Goal: Find specific page/section: Find specific page/section

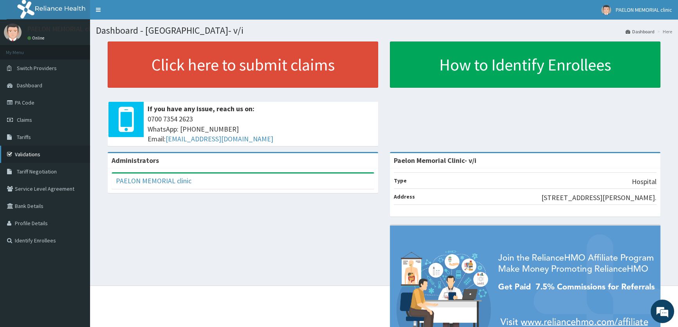
click at [29, 157] on link "Validations" at bounding box center [45, 154] width 90 height 17
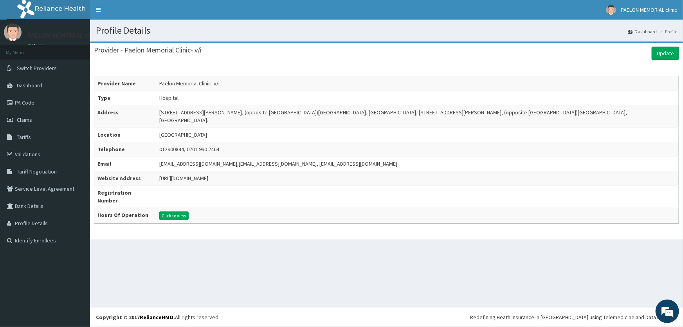
click at [199, 208] on td "Click to view" at bounding box center [417, 216] width 523 height 16
click at [189, 211] on button "Click to view" at bounding box center [173, 215] width 29 height 9
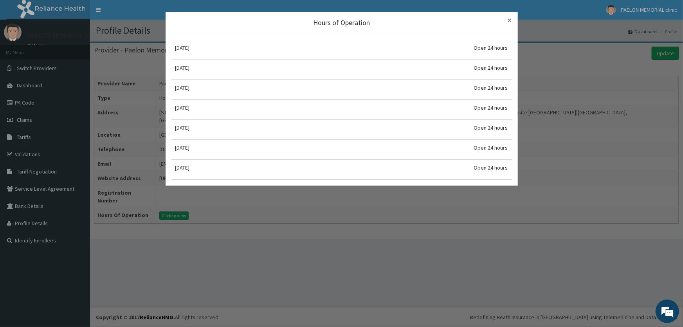
click at [511, 20] on span "×" at bounding box center [510, 20] width 4 height 11
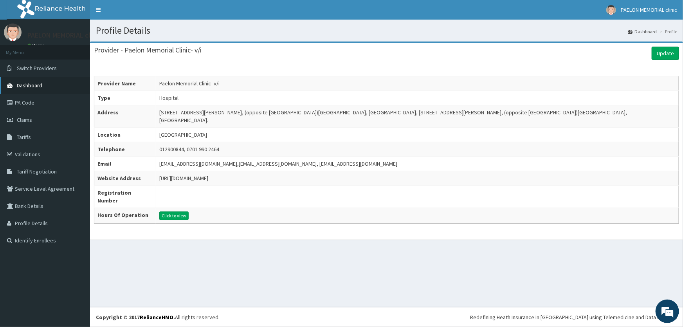
click at [38, 81] on link "Dashboard" at bounding box center [45, 85] width 90 height 17
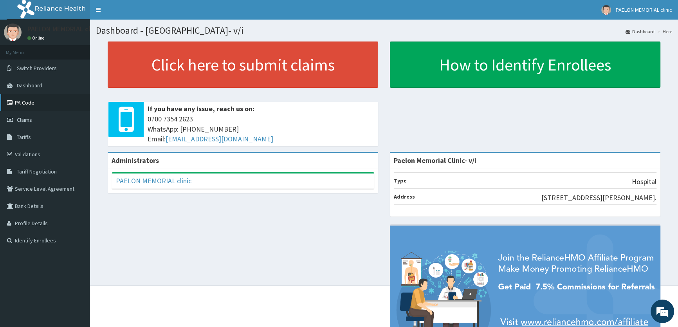
click at [23, 104] on link "PA Code" at bounding box center [45, 102] width 90 height 17
